Goal: Task Accomplishment & Management: Use online tool/utility

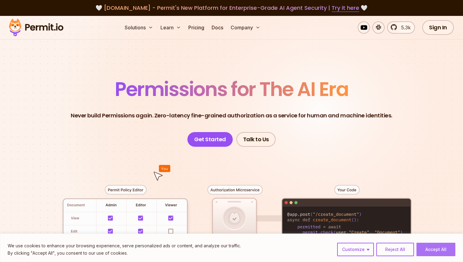
click at [441, 249] on button "Accept All" at bounding box center [435, 249] width 39 height 13
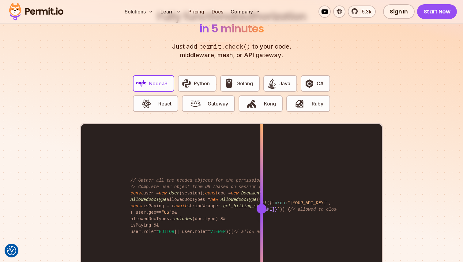
scroll to position [1169, 0]
click at [214, 78] on button "Python" at bounding box center [197, 83] width 39 height 17
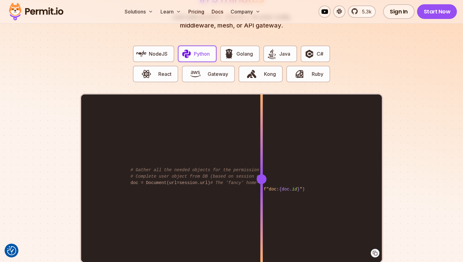
scroll to position [1202, 0]
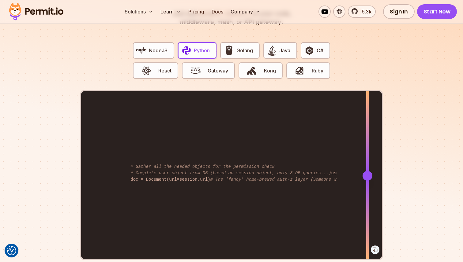
drag, startPoint x: 260, startPoint y: 168, endPoint x: 367, endPoint y: 162, distance: 107.2
click at [367, 162] on div at bounding box center [367, 175] width 2 height 169
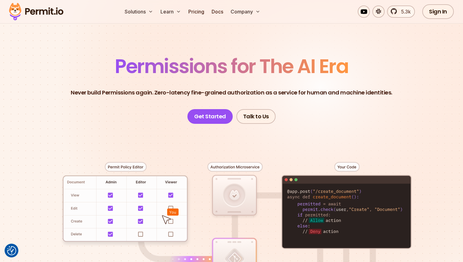
scroll to position [0, 0]
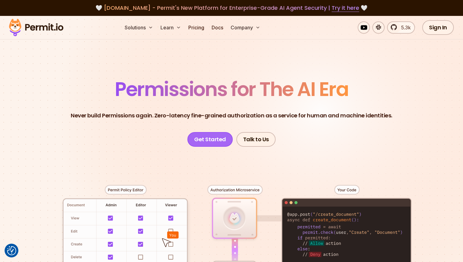
click at [217, 139] on link "Get Started" at bounding box center [209, 139] width 45 height 15
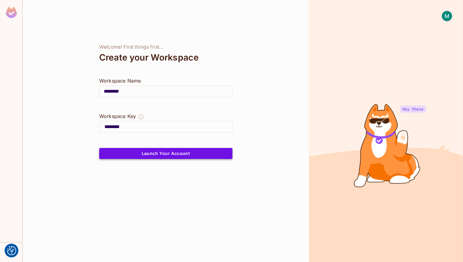
click at [175, 156] on button "Launch Your Account" at bounding box center [165, 153] width 133 height 11
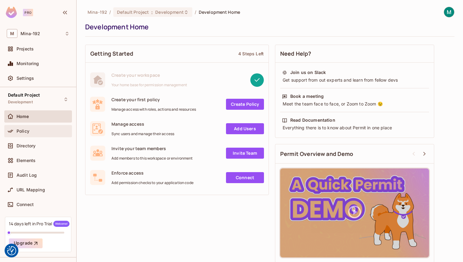
click at [35, 131] on div "Policy" at bounding box center [43, 131] width 53 height 5
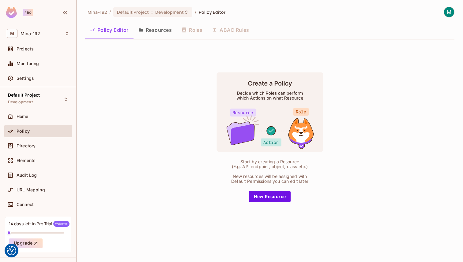
click at [230, 28] on div "Policy Editor Resources Roles ABAC Rules" at bounding box center [269, 29] width 369 height 15
click at [146, 34] on button "Resources" at bounding box center [154, 29] width 43 height 15
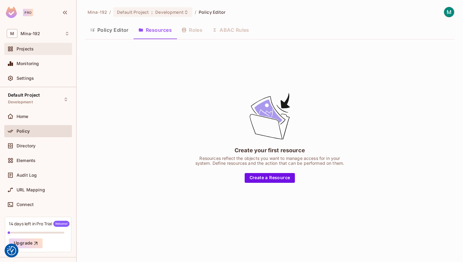
click at [38, 50] on div "Projects" at bounding box center [43, 48] width 53 height 5
